Goal: Task Accomplishment & Management: Use online tool/utility

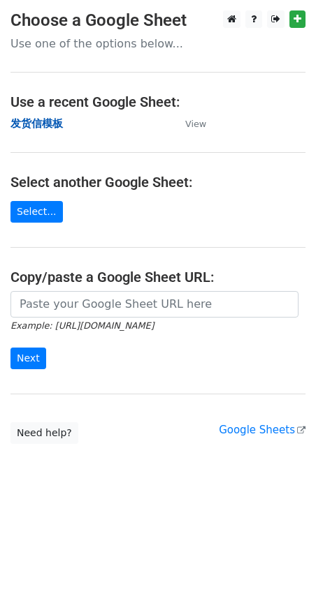
click at [49, 123] on strong "发货信模板" at bounding box center [36, 123] width 52 height 13
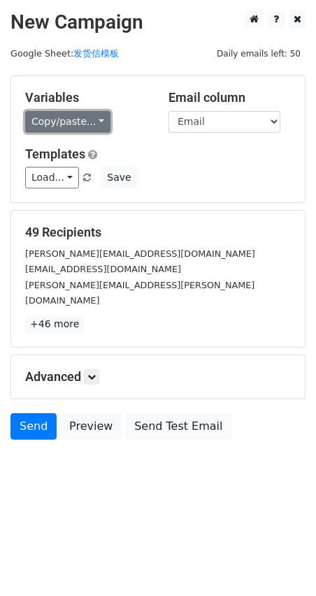
click at [79, 122] on link "Copy/paste..." at bounding box center [67, 122] width 85 height 22
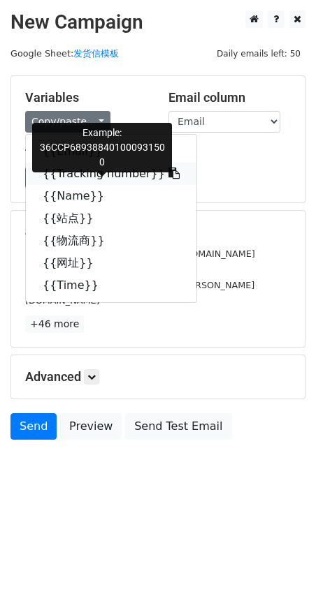
click at [90, 179] on link "{{Tracking number}}" at bounding box center [111, 174] width 170 height 22
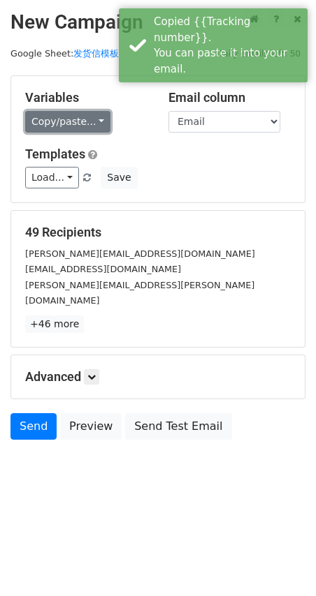
click at [38, 119] on link "Copy/paste..." at bounding box center [67, 122] width 85 height 22
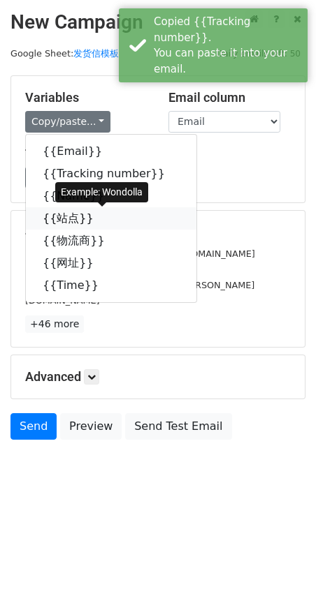
drag, startPoint x: 64, startPoint y: 220, endPoint x: 2, endPoint y: 226, distance: 62.4
click at [65, 220] on link "{{站点}}" at bounding box center [111, 218] width 170 height 22
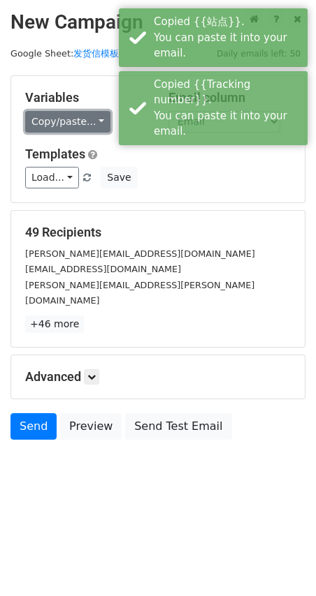
click at [44, 122] on link "Copy/paste..." at bounding box center [67, 122] width 85 height 22
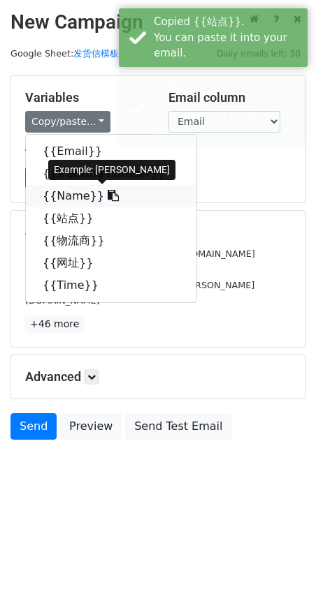
click at [70, 203] on link "{{Name}}" at bounding box center [111, 196] width 170 height 22
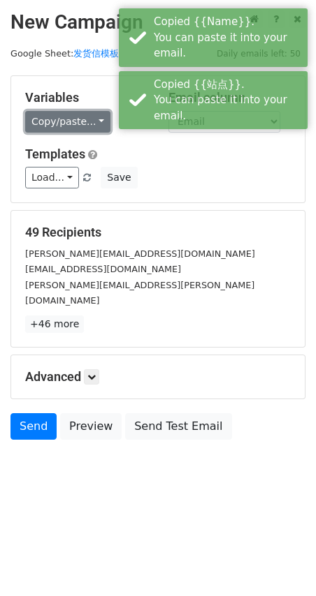
click at [41, 119] on link "Copy/paste..." at bounding box center [67, 122] width 85 height 22
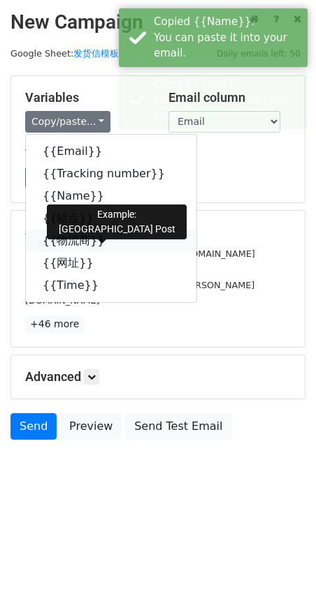
drag, startPoint x: 71, startPoint y: 244, endPoint x: 1, endPoint y: 265, distance: 72.1
click at [70, 244] on link "{{物流商}}" at bounding box center [111, 241] width 170 height 22
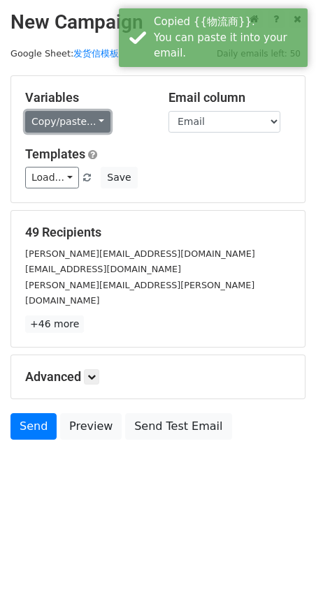
click at [71, 113] on link "Copy/paste..." at bounding box center [67, 122] width 85 height 22
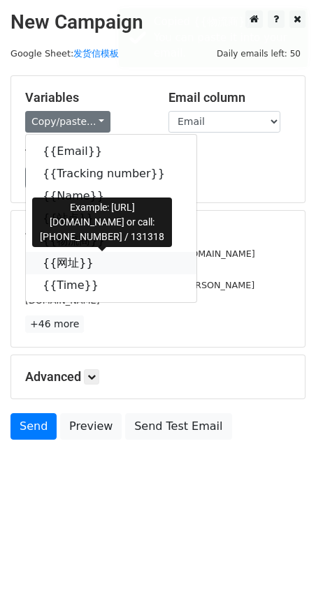
click at [71, 261] on link "{{网址}}" at bounding box center [111, 263] width 170 height 22
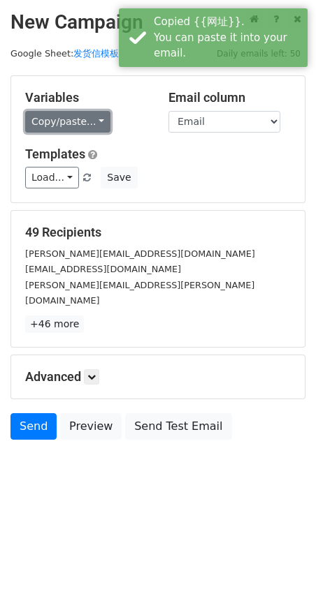
click at [66, 124] on link "Copy/paste..." at bounding box center [67, 122] width 85 height 22
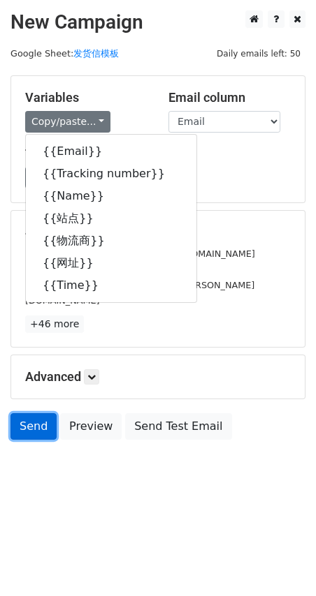
click at [40, 417] on link "Send" at bounding box center [33, 426] width 46 height 27
